Goal: Transaction & Acquisition: Purchase product/service

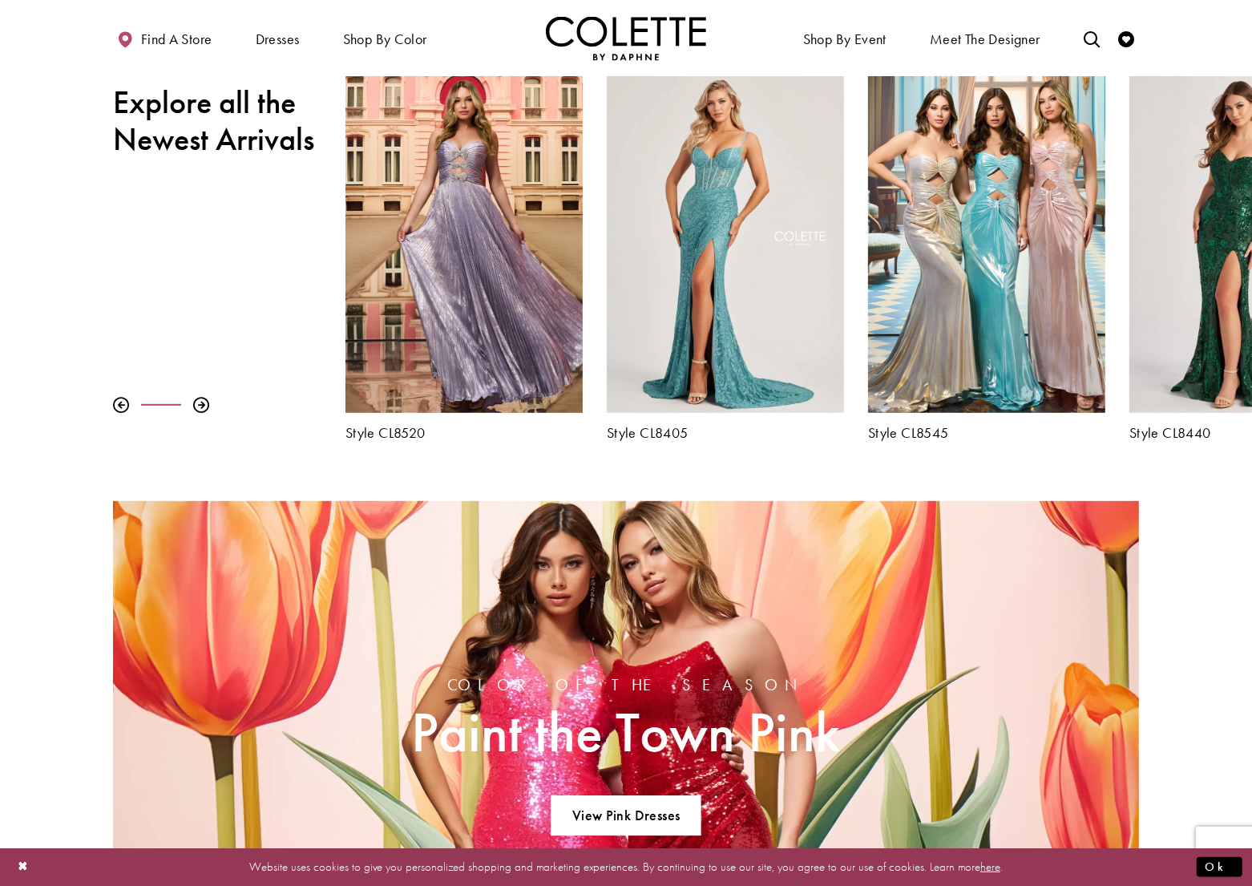
scroll to position [627, 0]
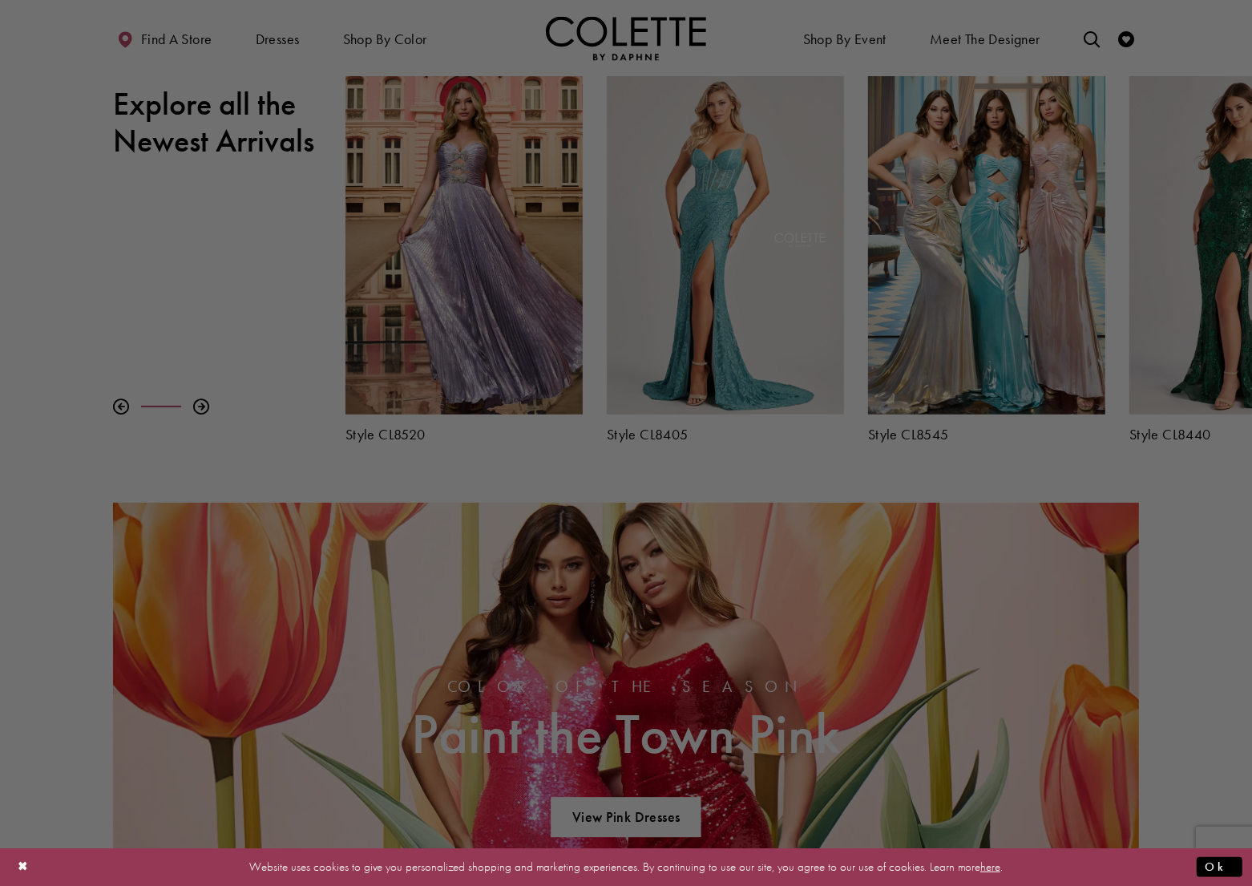
click at [520, 190] on div at bounding box center [632, 447] width 1265 height 895
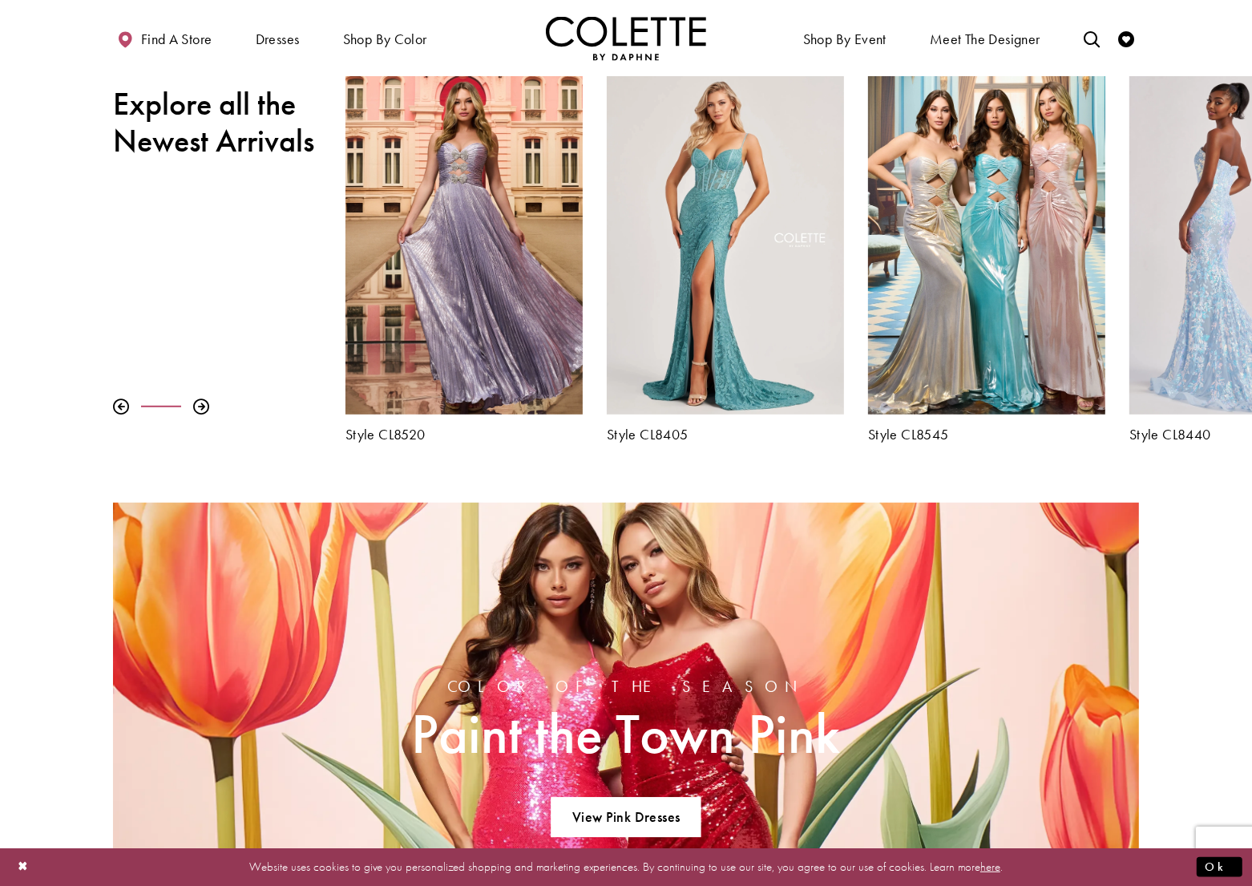
click at [1190, 241] on div "Visit Colette by Daphne Style No. CL8440 Page" at bounding box center [1247, 242] width 237 height 345
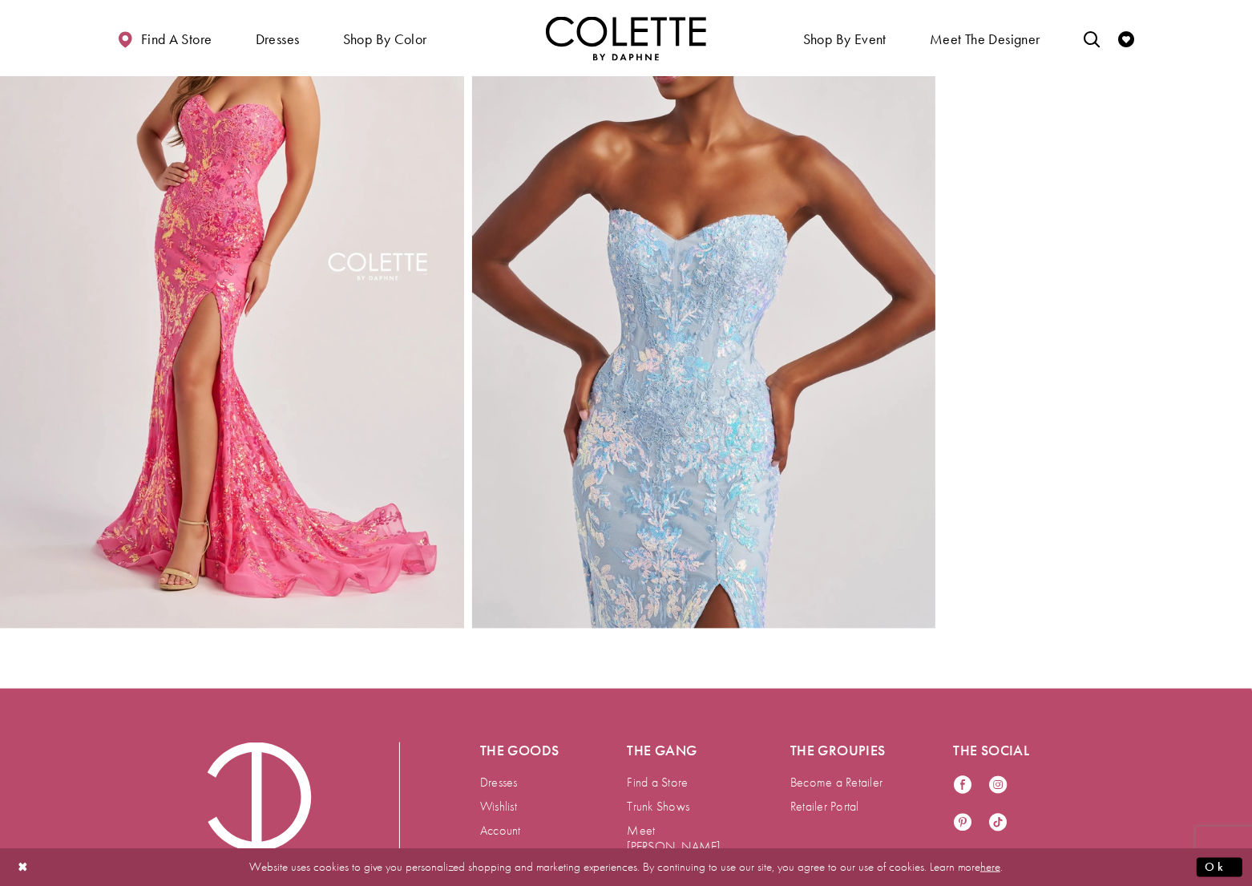
scroll to position [1705, 0]
